Goal: Task Accomplishment & Management: Complete application form

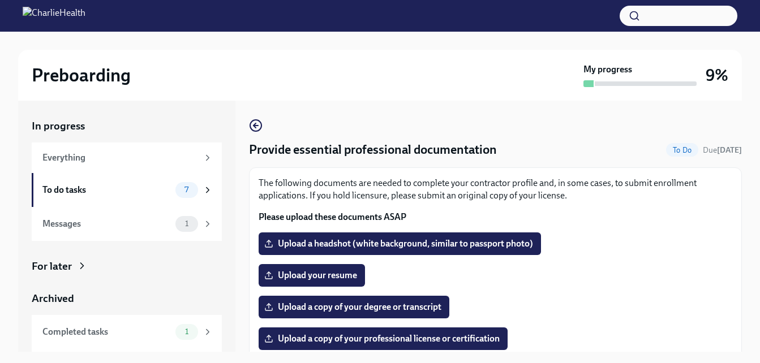
scroll to position [20, 0]
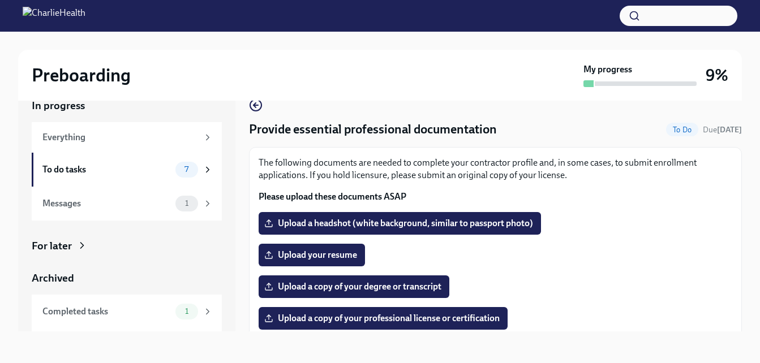
click at [733, 157] on div "The following documents are needed to complete your contractor profile and, in …" at bounding box center [495, 351] width 493 height 408
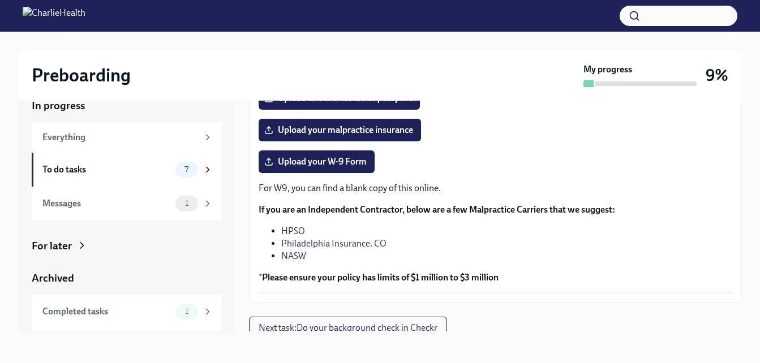
scroll to position [260, 0]
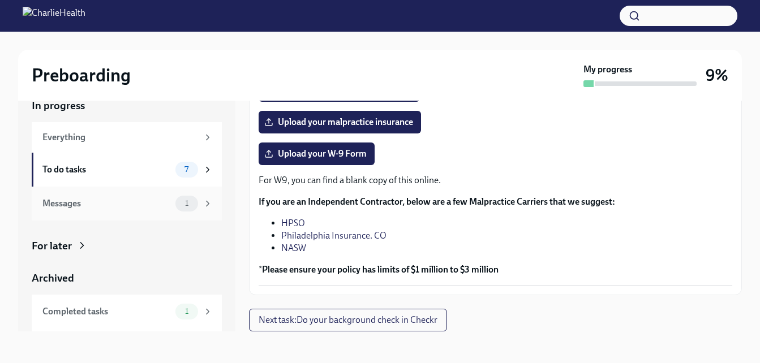
click at [134, 204] on div "Messages" at bounding box center [106, 203] width 128 height 12
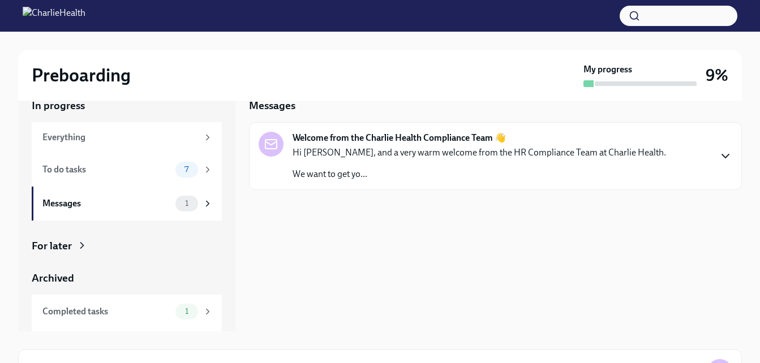
click at [724, 160] on icon "button" at bounding box center [725, 156] width 14 height 14
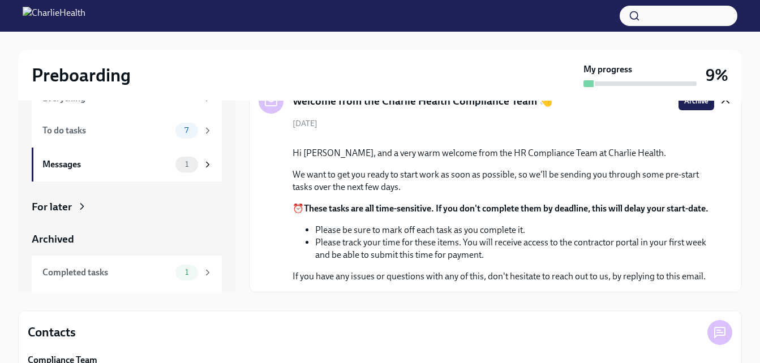
scroll to position [60, 0]
click at [203, 270] on icon at bounding box center [208, 272] width 10 height 10
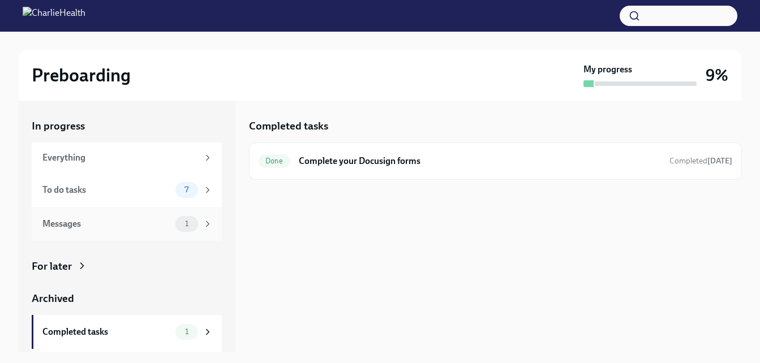
click at [140, 222] on div "Messages" at bounding box center [106, 224] width 128 height 12
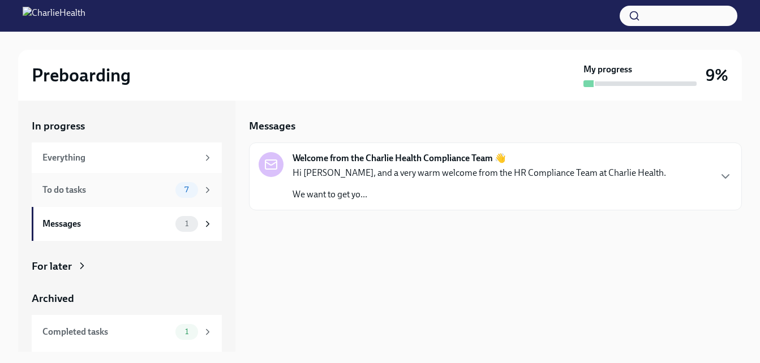
click at [144, 195] on div "To do tasks" at bounding box center [106, 190] width 128 height 12
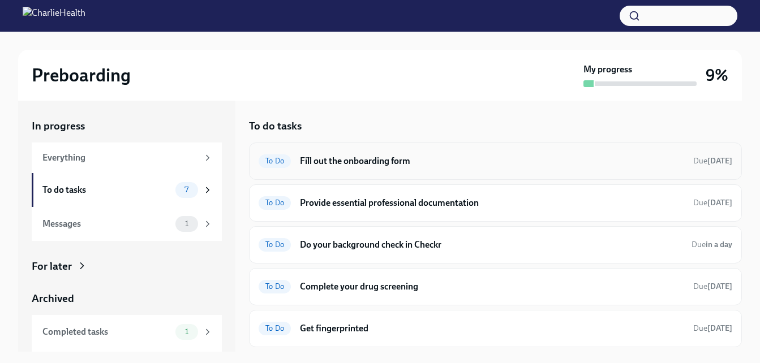
click at [539, 164] on h6 "Fill out the onboarding form" at bounding box center [492, 161] width 384 height 12
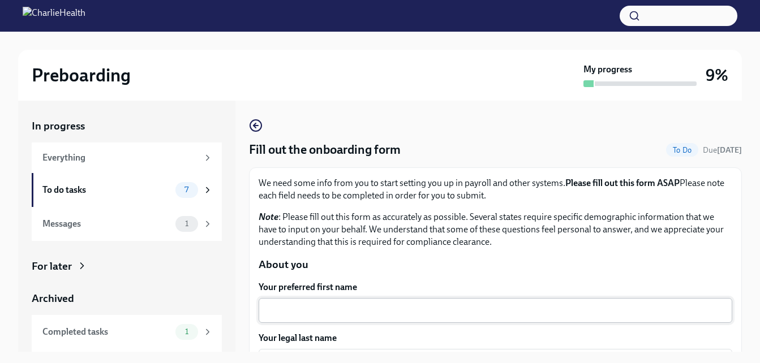
click at [414, 300] on div "x ​" at bounding box center [495, 310] width 473 height 25
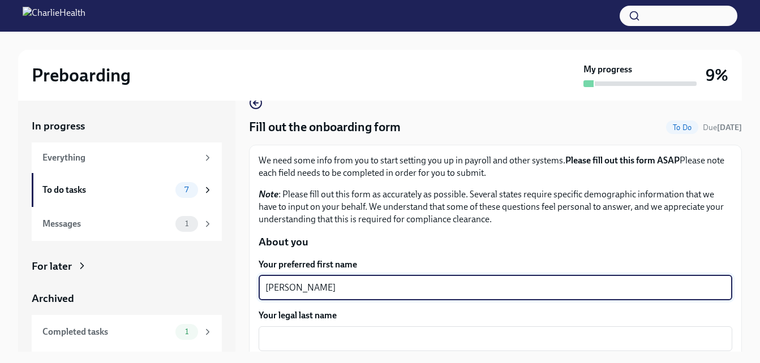
scroll to position [113, 0]
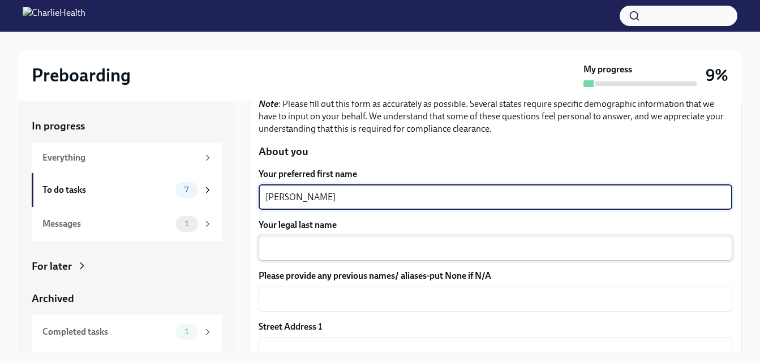
type textarea "[PERSON_NAME]"
click at [319, 252] on textarea "Your legal last name" at bounding box center [495, 249] width 460 height 14
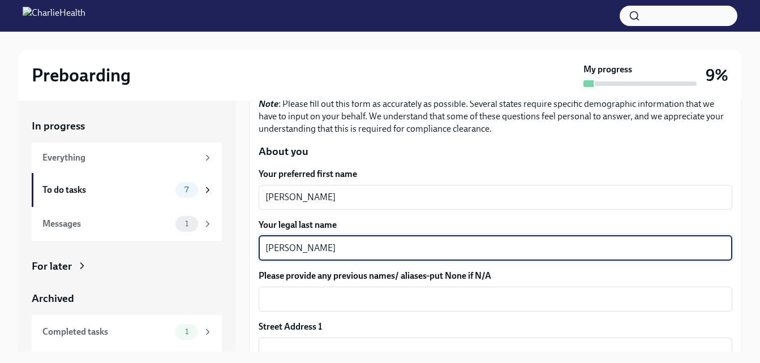
type textarea "[PERSON_NAME]"
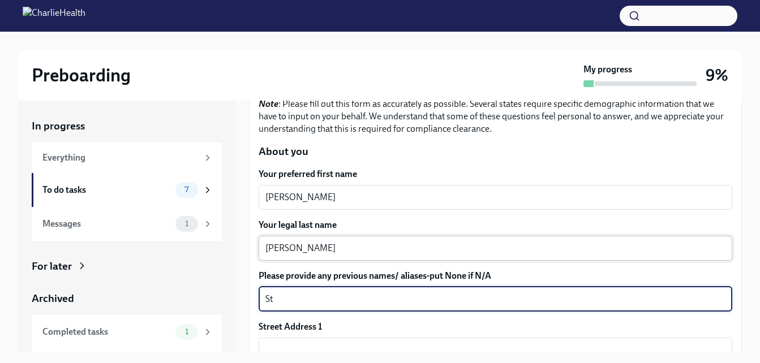
type textarea "S"
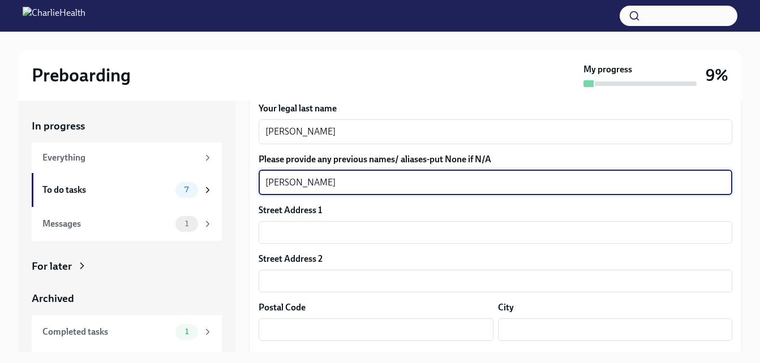
scroll to position [236, 0]
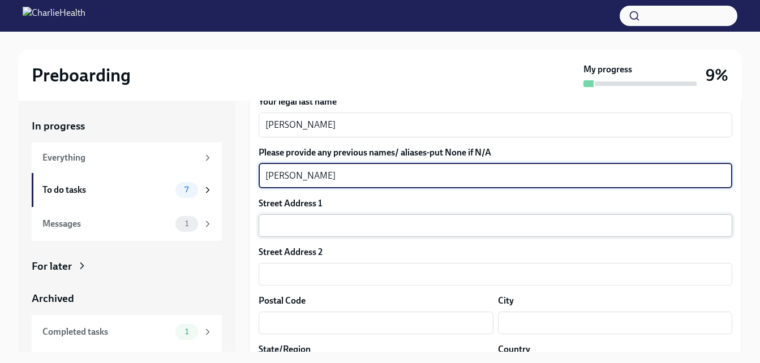
type textarea "[PERSON_NAME]"
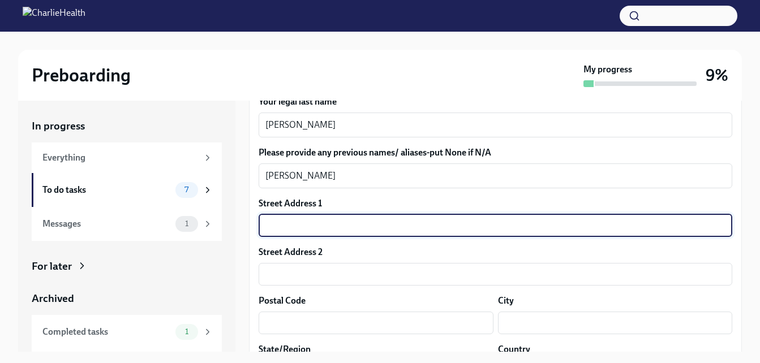
click at [274, 221] on input "text" at bounding box center [495, 225] width 473 height 23
type input "528 Hor"
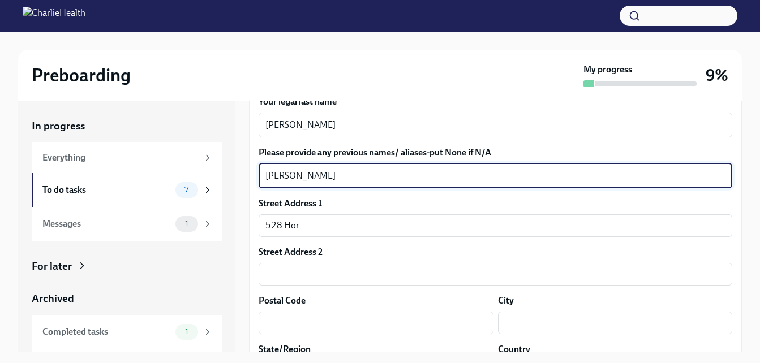
click at [494, 182] on textarea "[PERSON_NAME]" at bounding box center [495, 176] width 460 height 14
type textarea "[PERSON_NAME]"
click at [305, 228] on input "528 Hor" at bounding box center [495, 225] width 473 height 23
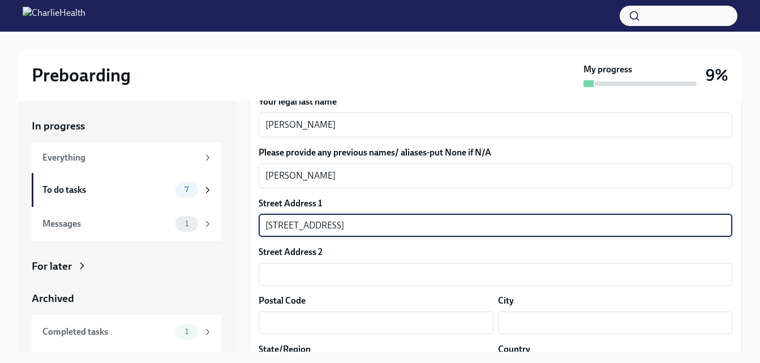
type input "[STREET_ADDRESS]"
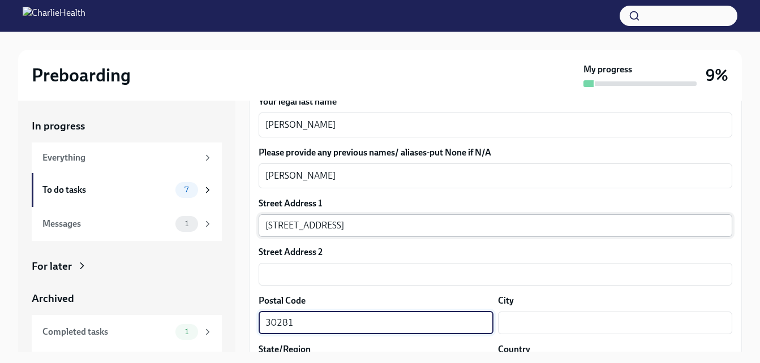
type input "30281"
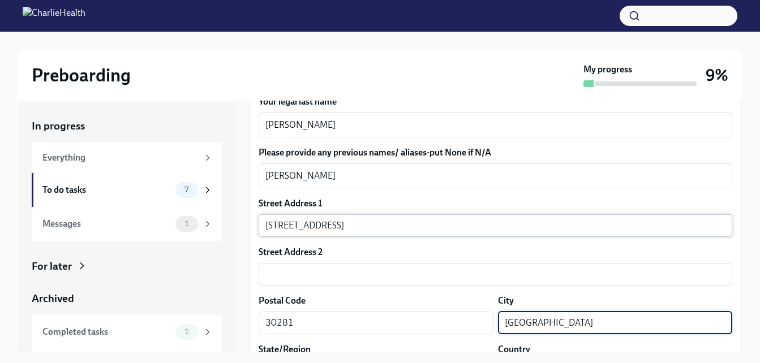
type input "[GEOGRAPHIC_DATA]"
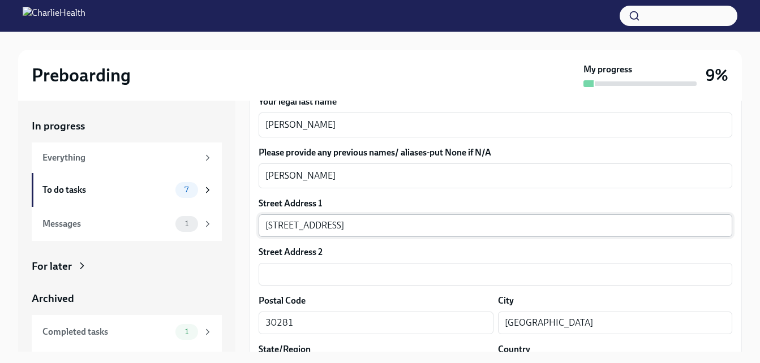
scroll to position [382, 0]
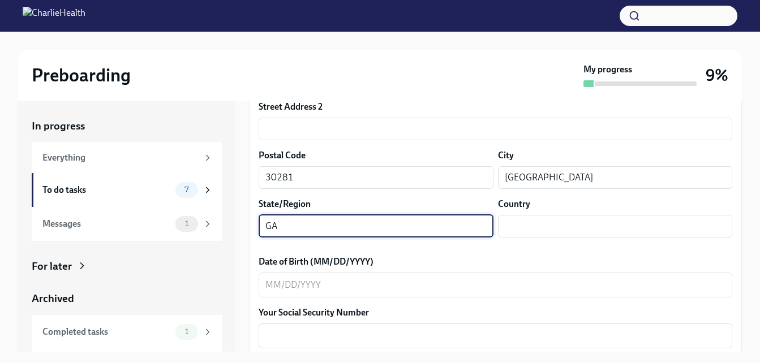
type input "GA"
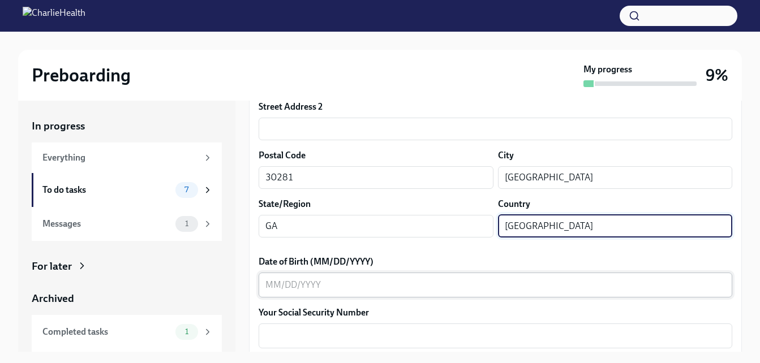
type input "[GEOGRAPHIC_DATA]"
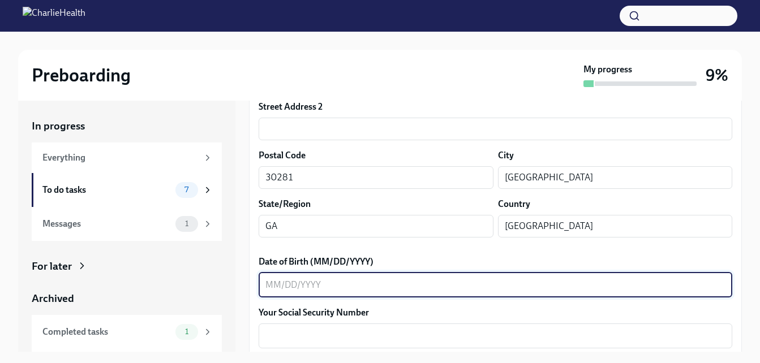
click at [292, 291] on textarea "Date of Birth (MM/DD/YYYY)" at bounding box center [495, 285] width 460 height 14
click at [346, 315] on label "Your Social Security Number" at bounding box center [495, 313] width 473 height 12
click at [346, 329] on textarea "Your Social Security Number" at bounding box center [495, 336] width 460 height 14
click at [276, 283] on textarea "01101973" at bounding box center [495, 285] width 460 height 14
click at [294, 285] on textarea "01/101973" at bounding box center [495, 285] width 460 height 14
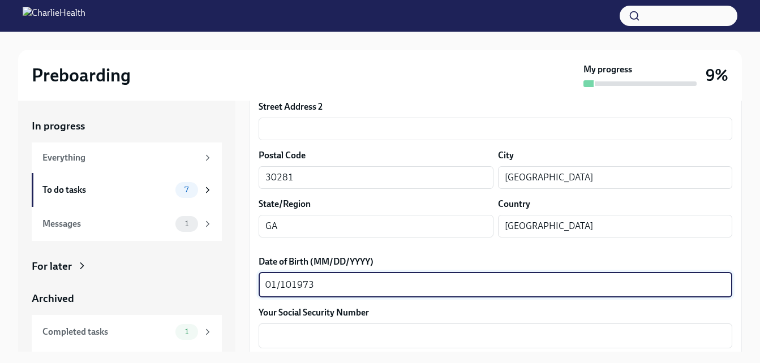
click at [290, 284] on textarea "01/101973" at bounding box center [495, 285] width 460 height 14
type textarea "[DATE]"
click at [298, 339] on textarea "Your Social Security Number" at bounding box center [495, 336] width 460 height 14
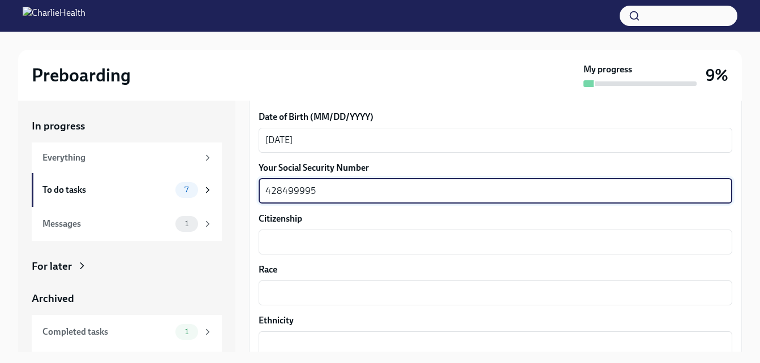
scroll to position [533, 0]
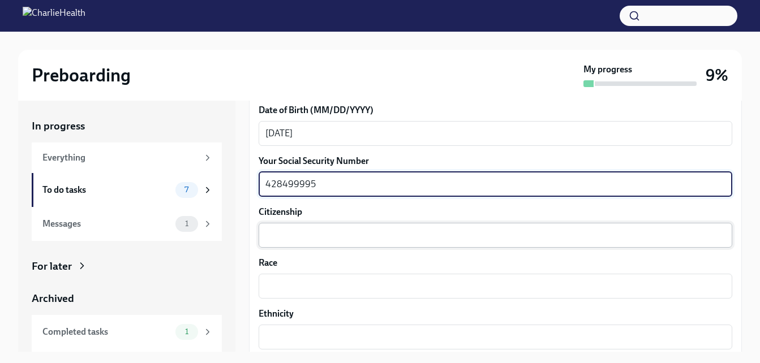
type textarea "428499995"
click at [336, 233] on textarea "Citizenship" at bounding box center [495, 236] width 460 height 14
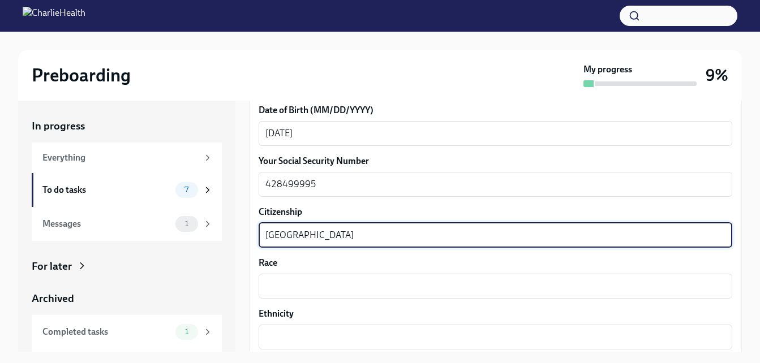
type textarea "[GEOGRAPHIC_DATA]"
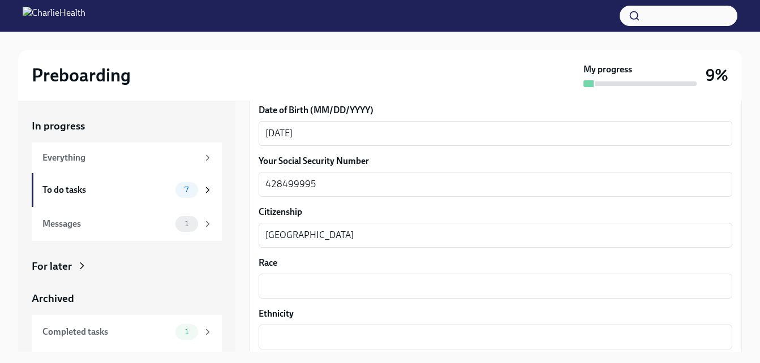
click at [340, 263] on label "Race" at bounding box center [495, 263] width 473 height 12
click at [340, 279] on textarea "Race" at bounding box center [495, 286] width 460 height 14
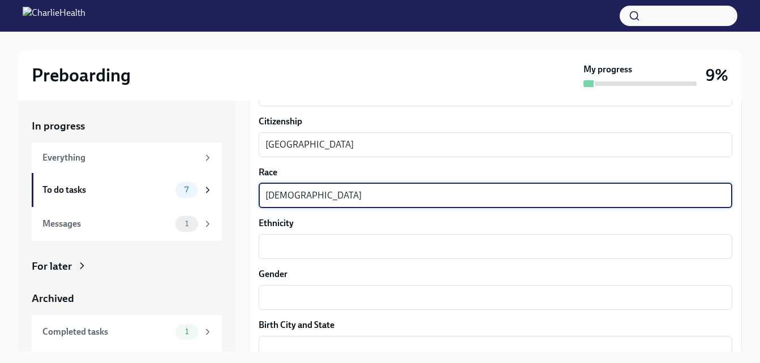
scroll to position [647, 0]
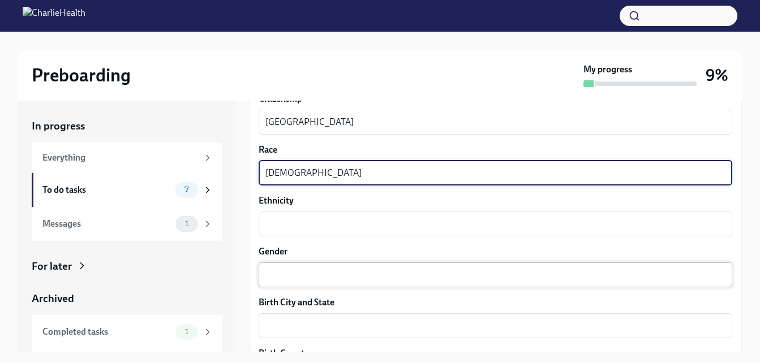
type textarea "[DEMOGRAPHIC_DATA]"
click at [287, 273] on textarea "Gender" at bounding box center [495, 275] width 460 height 14
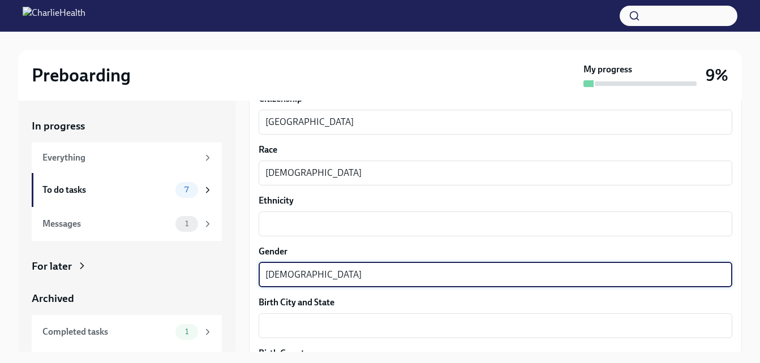
type textarea "[DEMOGRAPHIC_DATA]"
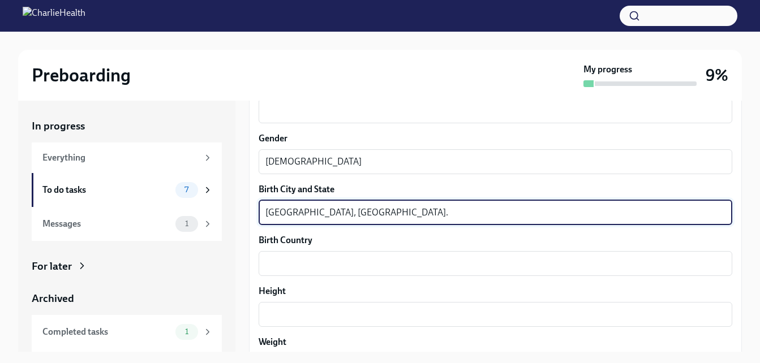
scroll to position [782, 0]
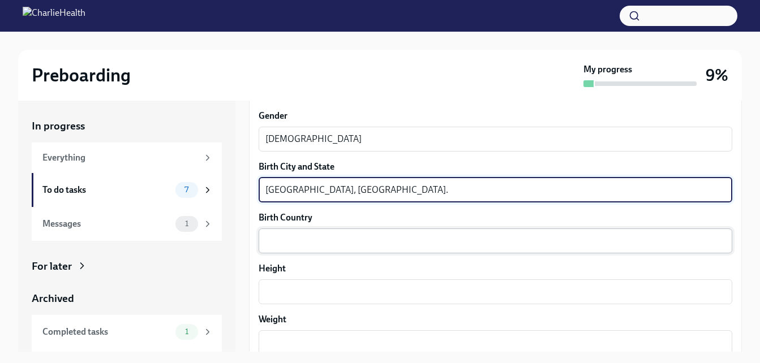
type textarea "[GEOGRAPHIC_DATA], [GEOGRAPHIC_DATA]."
click at [303, 246] on textarea "Birth Country" at bounding box center [495, 241] width 460 height 14
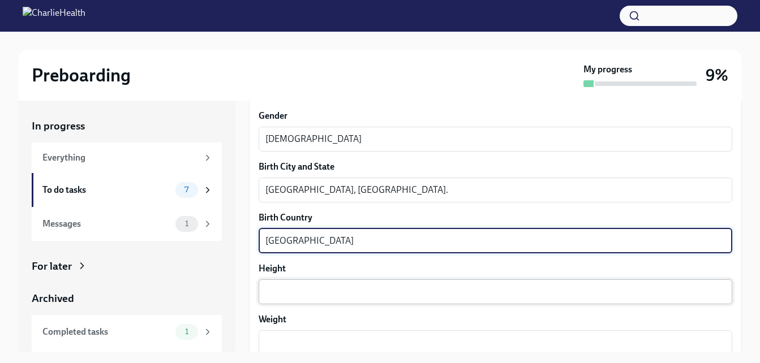
type textarea "[GEOGRAPHIC_DATA]"
click at [278, 295] on textarea "Height" at bounding box center [495, 292] width 460 height 14
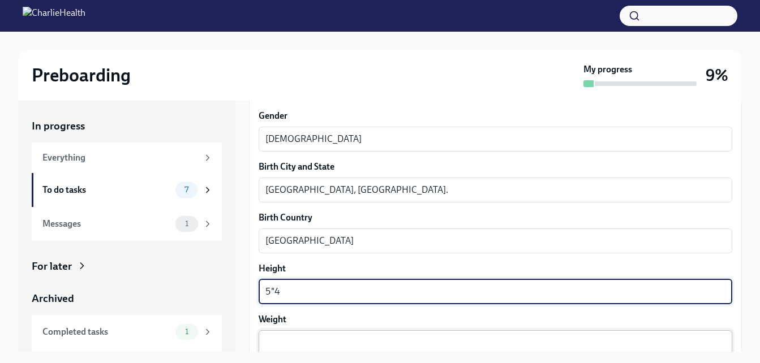
type textarea "5"4"
click at [278, 341] on textarea "Weight" at bounding box center [495, 343] width 460 height 14
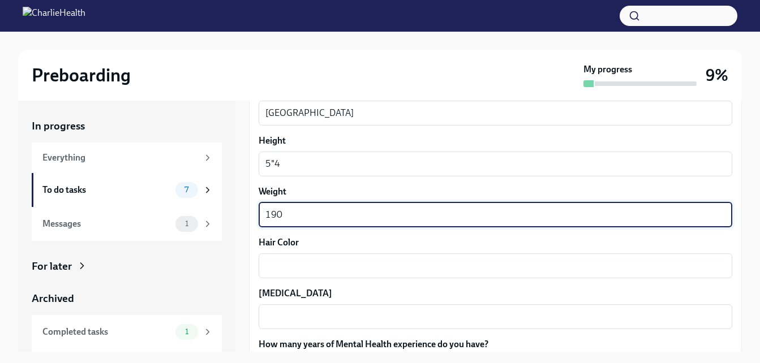
scroll to position [926, 0]
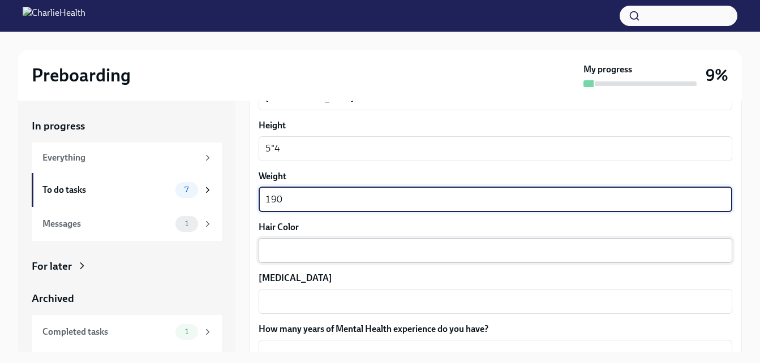
type textarea "190"
click at [295, 260] on div "x ​" at bounding box center [495, 250] width 473 height 25
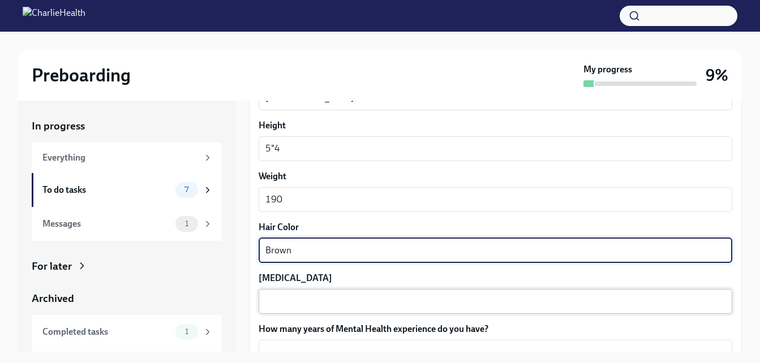
type textarea "Brown"
click at [320, 307] on textarea "[MEDICAL_DATA]" at bounding box center [495, 302] width 460 height 14
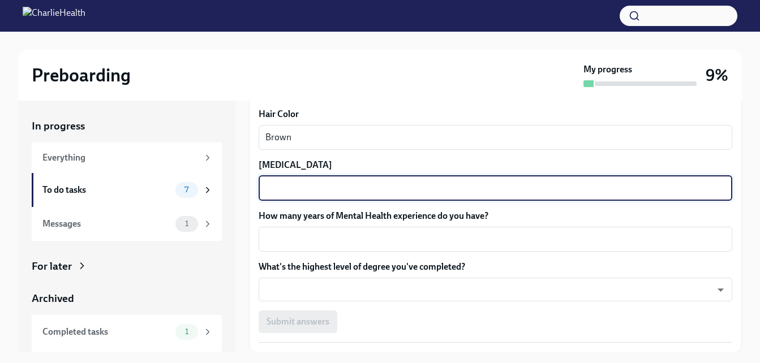
scroll to position [1075, 0]
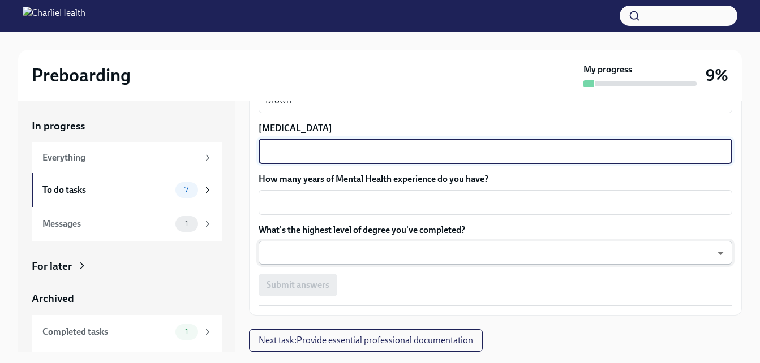
click at [372, 260] on body "Preboarding My progress 9% In progress Everything To do tasks 7 Messages 1 For …" at bounding box center [380, 192] width 760 height 384
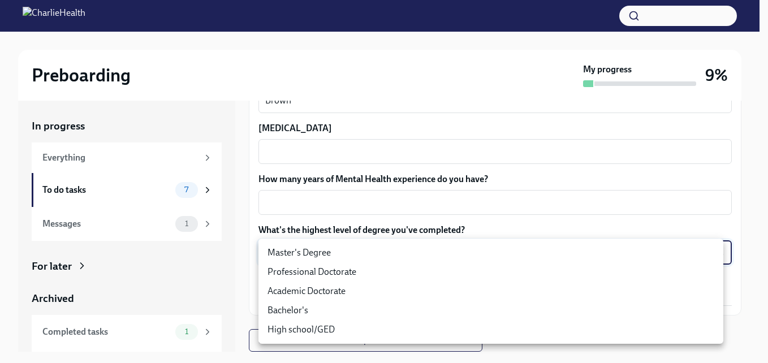
click at [354, 259] on li "Master's Degree" at bounding box center [491, 252] width 465 height 19
type input "2vBr-ghkD"
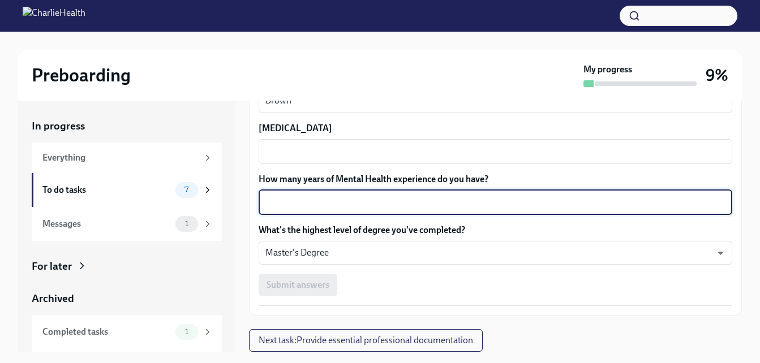
click at [358, 206] on textarea "How many years of Mental Health experience do you have?" at bounding box center [495, 203] width 460 height 14
type textarea "28 years"
click at [747, 328] on div "Preboarding My progress 9% In progress Everything To do tasks 7 Messages 1 For …" at bounding box center [380, 208] width 760 height 352
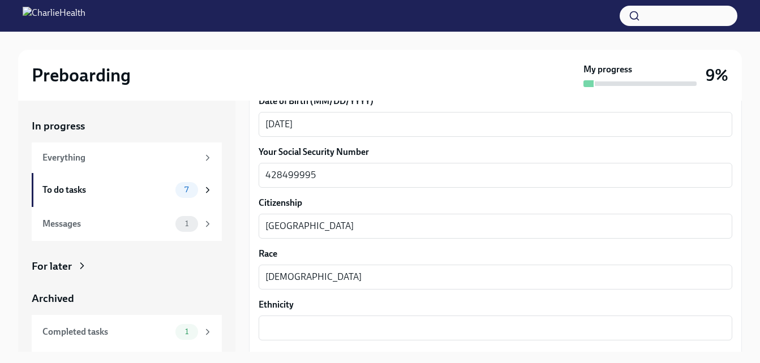
scroll to position [549, 0]
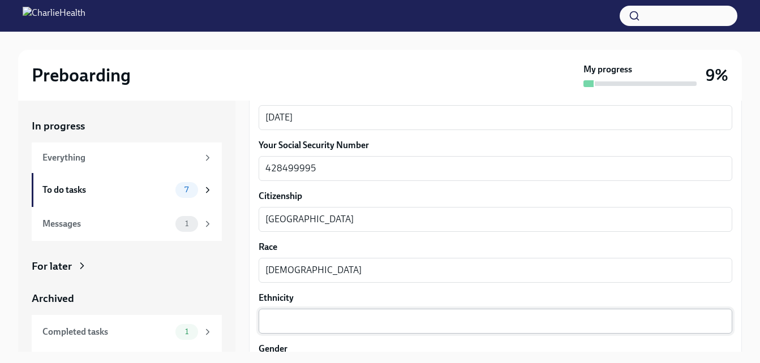
click at [302, 328] on textarea "Ethnicity" at bounding box center [495, 322] width 460 height 14
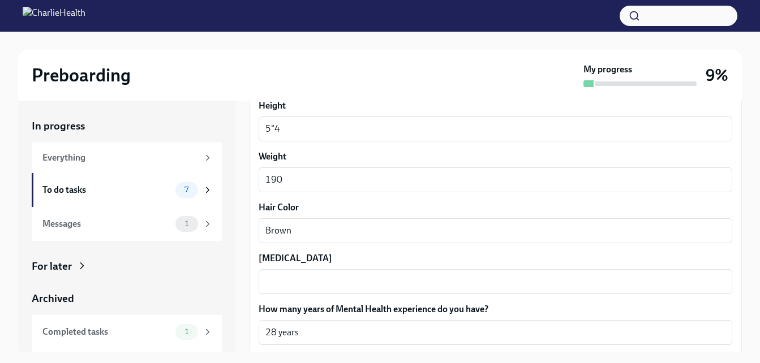
scroll to position [972, 0]
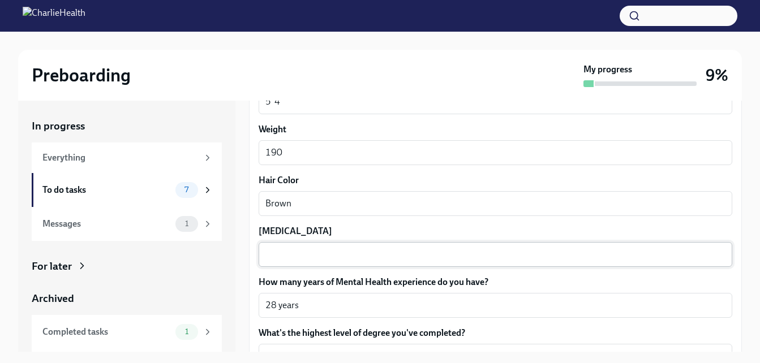
type textarea "[DEMOGRAPHIC_DATA]"
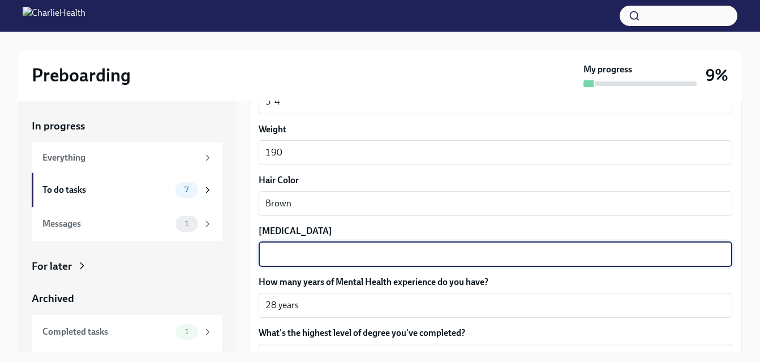
click at [363, 255] on textarea "[MEDICAL_DATA]" at bounding box center [495, 255] width 460 height 14
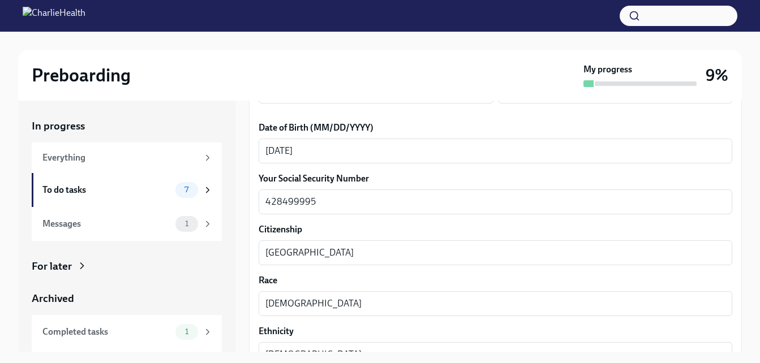
scroll to position [536, 0]
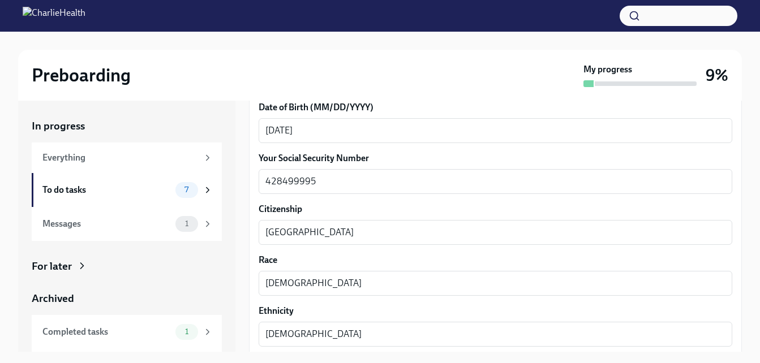
type textarea "Brown"
click at [742, 235] on div "Preboarding My progress 9% In progress Everything To do tasks 7 Messages 1 For …" at bounding box center [380, 208] width 760 height 352
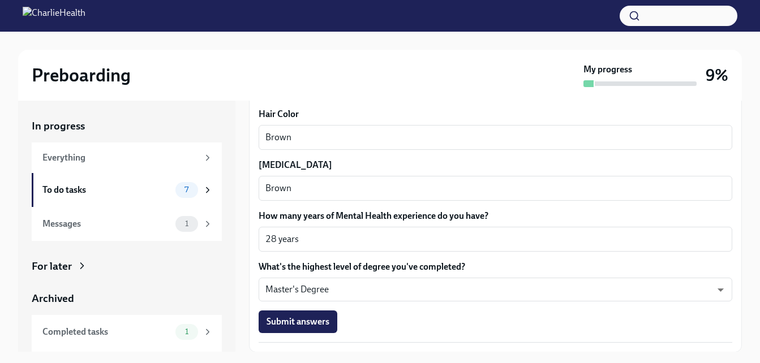
scroll to position [1075, 0]
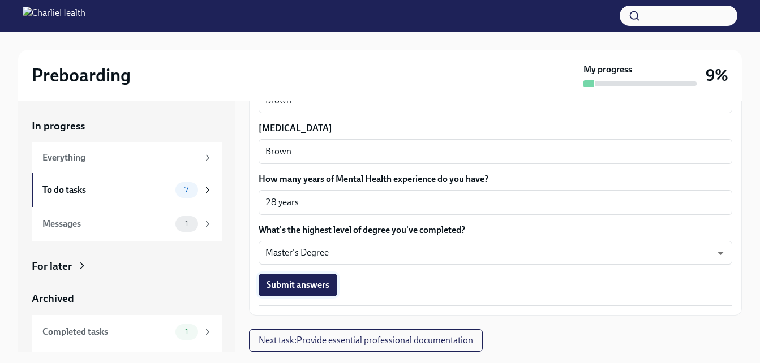
click at [300, 283] on span "Submit answers" at bounding box center [297, 284] width 63 height 11
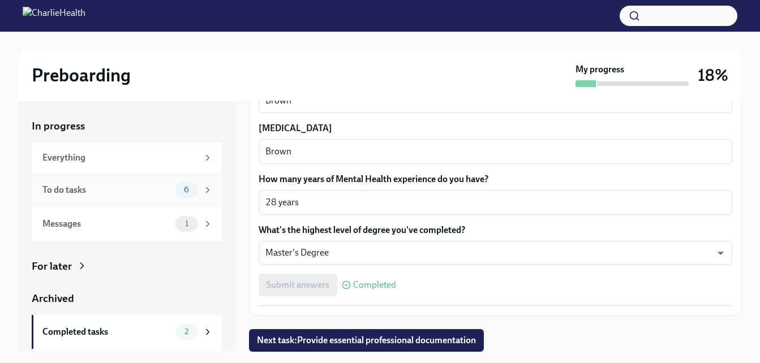
click at [114, 193] on div "To do tasks" at bounding box center [106, 190] width 128 height 12
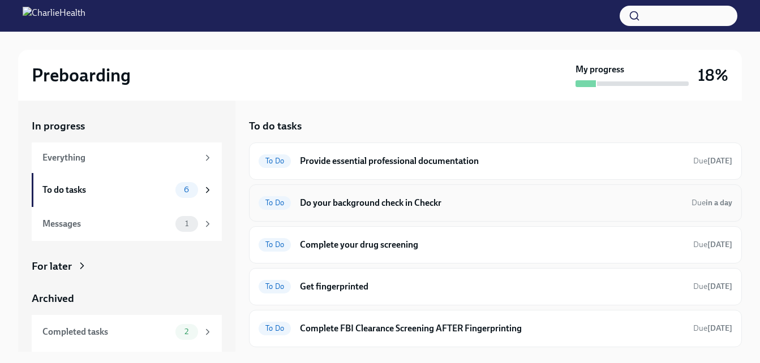
click at [471, 204] on h6 "Do your background check in Checkr" at bounding box center [491, 203] width 382 height 12
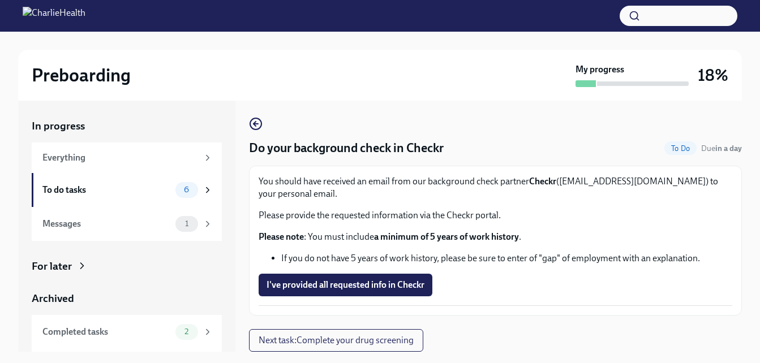
scroll to position [20, 0]
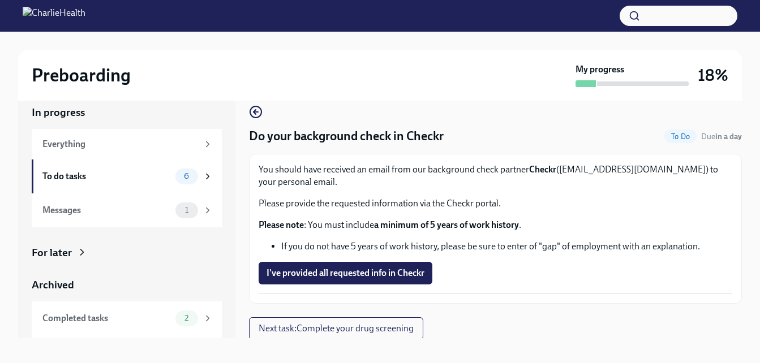
scroll to position [20, 0]
